Goal: Task Accomplishment & Management: Use online tool/utility

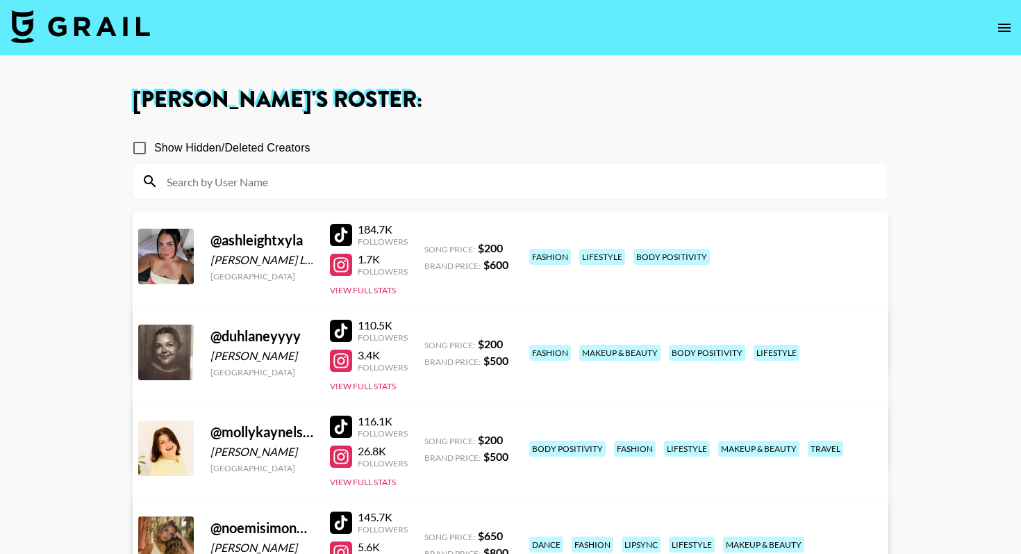
click at [77, 28] on img at bounding box center [80, 26] width 139 height 33
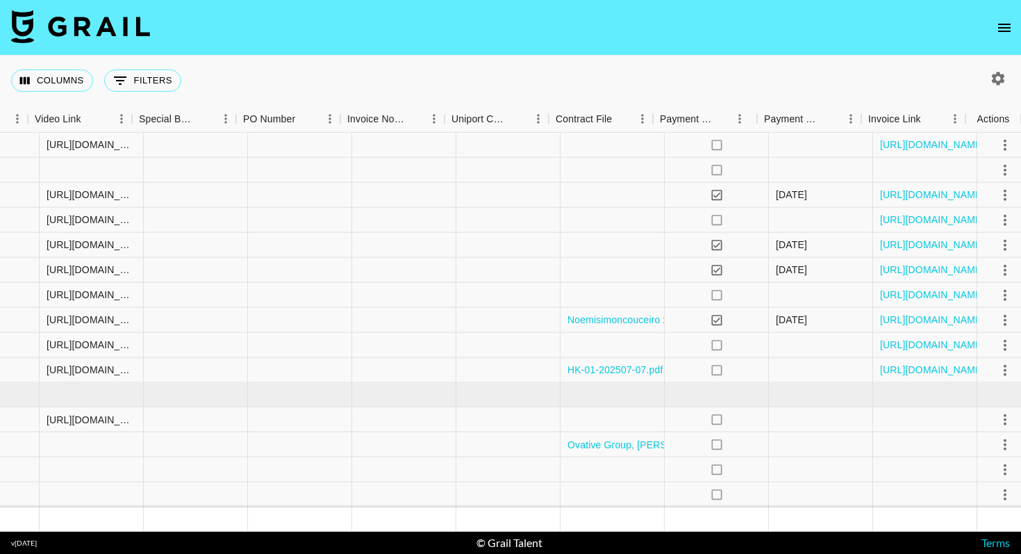
scroll to position [620, 1285]
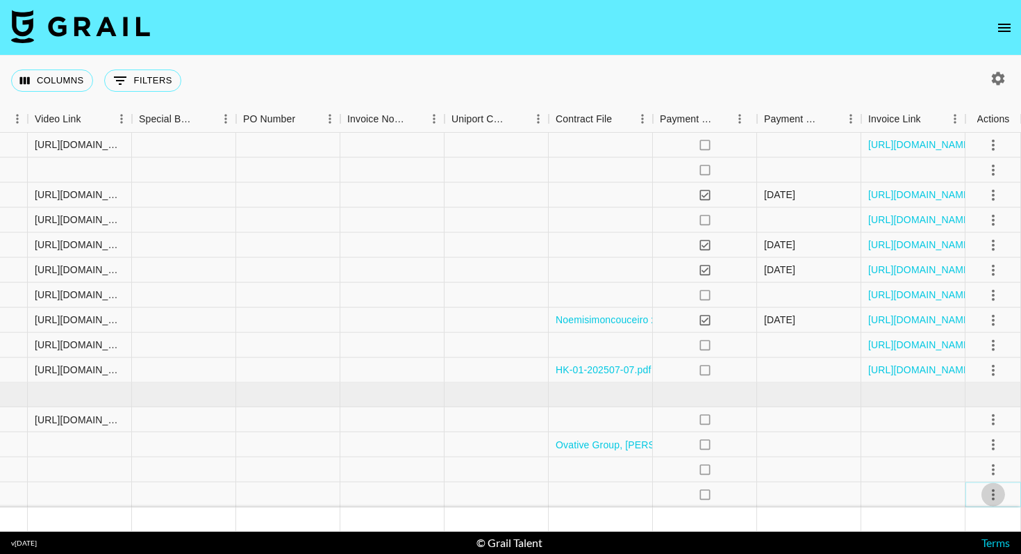
click at [993, 495] on icon "select merge strategy" at bounding box center [993, 494] width 17 height 17
click at [959, 361] on li "Confirm" at bounding box center [976, 364] width 90 height 25
click at [529, 29] on nav at bounding box center [510, 28] width 1021 height 56
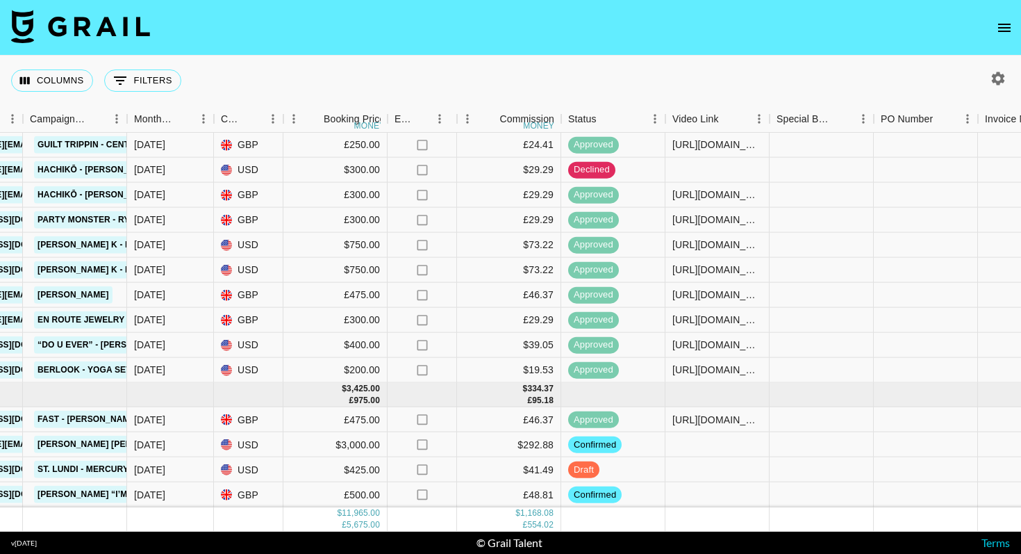
scroll to position [620, 647]
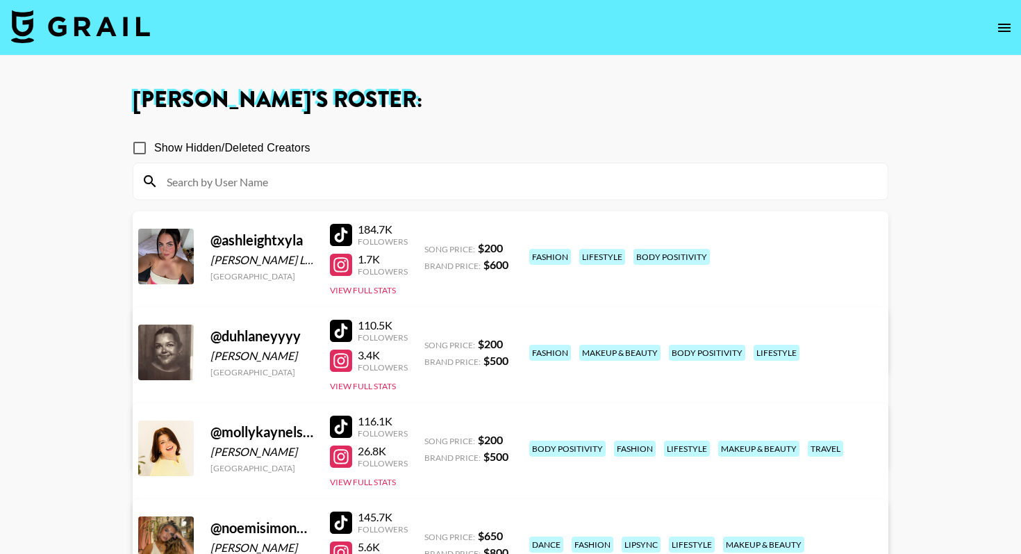
click at [117, 17] on img at bounding box center [80, 26] width 139 height 33
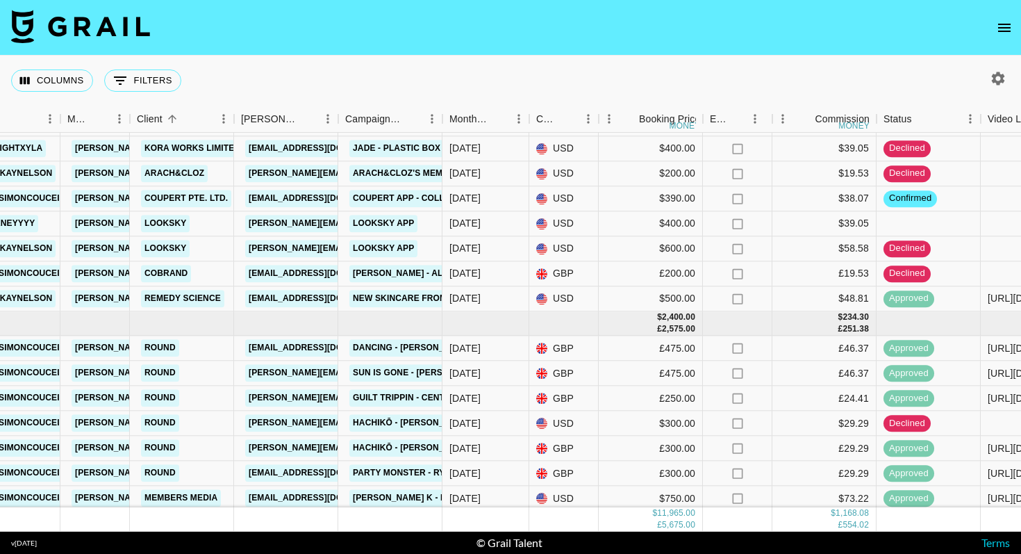
scroll to position [620, 332]
